Goal: Transaction & Acquisition: Purchase product/service

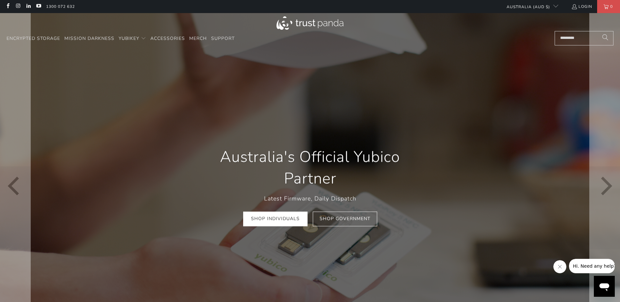
scroll to position [0, 374]
click at [286, 216] on link "Shop Individuals" at bounding box center [275, 219] width 64 height 15
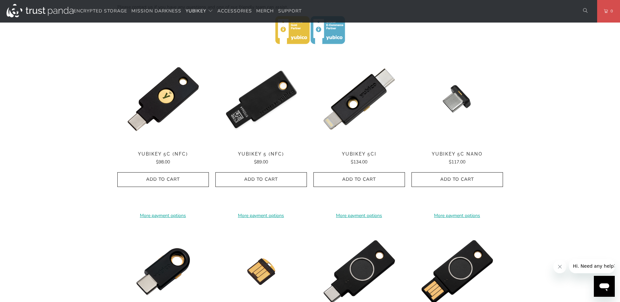
scroll to position [294, 0]
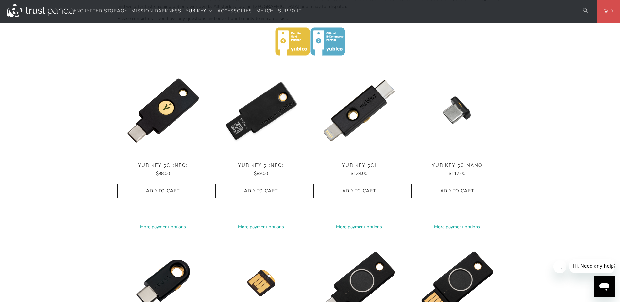
click at [267, 118] on img at bounding box center [261, 111] width 92 height 92
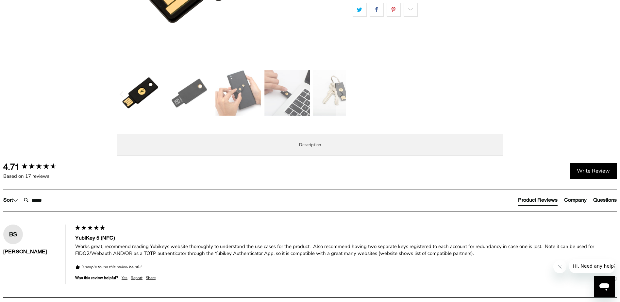
scroll to position [229, 0]
click at [0, 0] on span "Specifications" at bounding box center [0, 0] width 0 height 0
click at [0, 0] on span "Overview" at bounding box center [0, 0] width 0 height 0
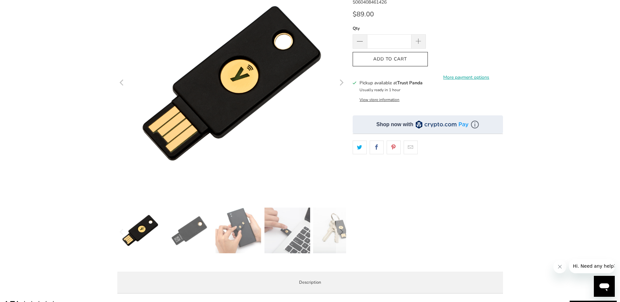
scroll to position [0, 0]
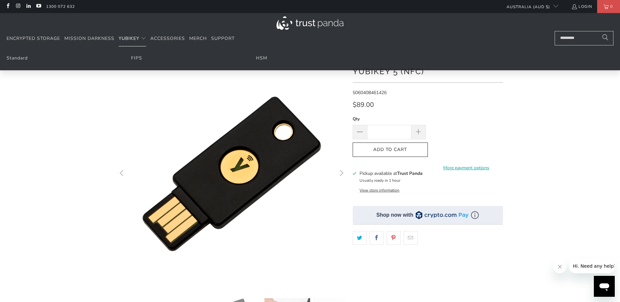
click at [45, 127] on div at bounding box center [310, 225] width 620 height 330
